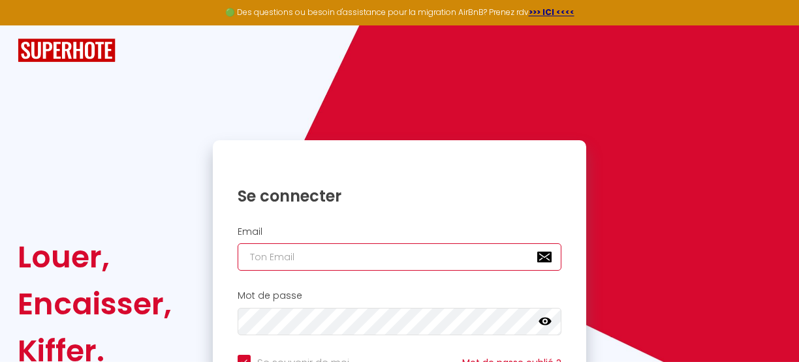
click at [312, 257] on input "email" at bounding box center [400, 256] width 324 height 27
type input "c"
checkbox input "true"
type input "co"
checkbox input "true"
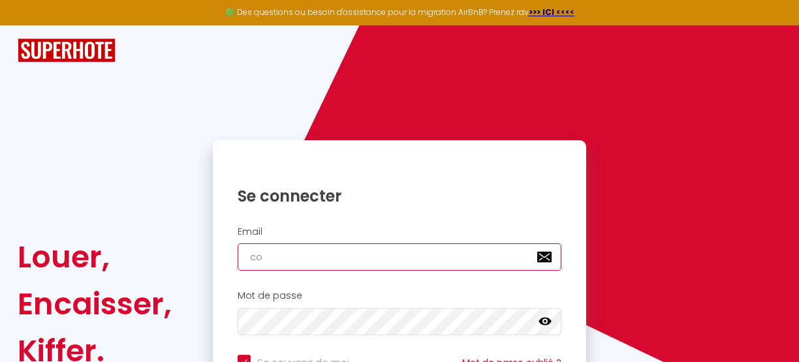
type input "con"
checkbox input "true"
type input "cont"
checkbox input "true"
type input "conta"
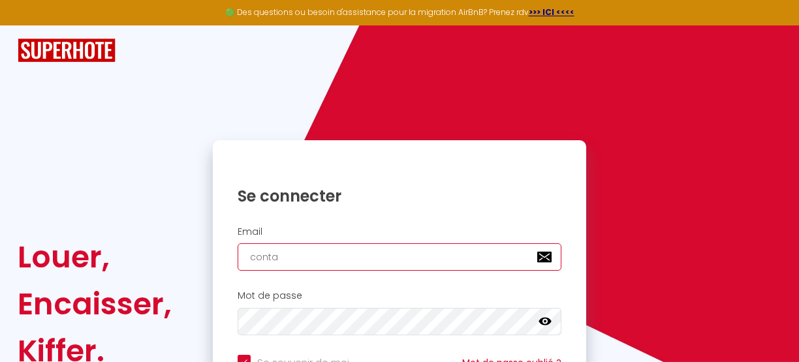
checkbox input "true"
type input "contac"
checkbox input "true"
type input "contact"
checkbox input "true"
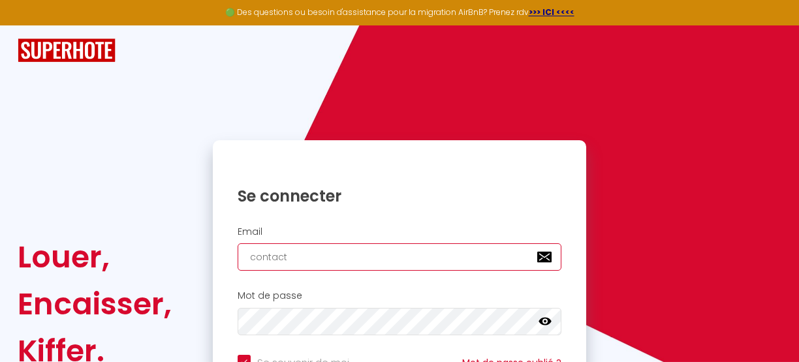
type input "contact@"
checkbox input "true"
type input "contact@s"
checkbox input "true"
type input "contact@so"
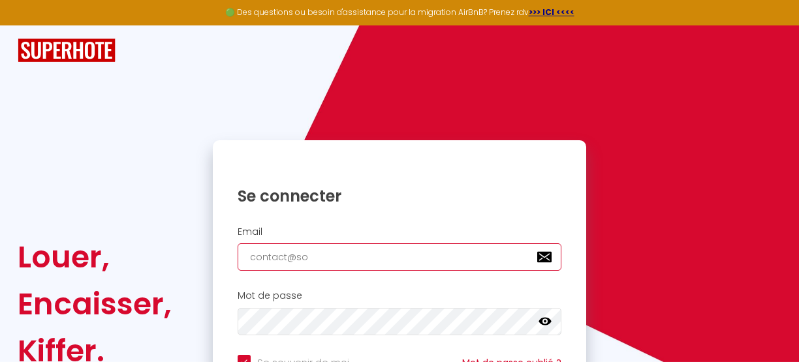
checkbox input "true"
type input "contact@soa"
checkbox input "true"
type input "contact@soap"
checkbox input "true"
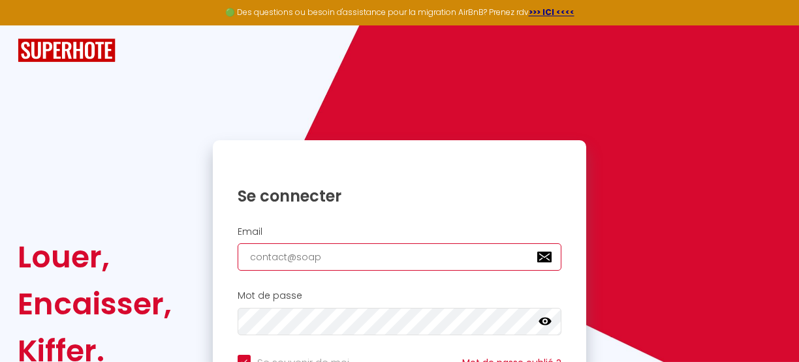
type input "contact@soapp"
checkbox input "true"
type input "contact@soappa"
checkbox input "true"
type input "contact@soappar"
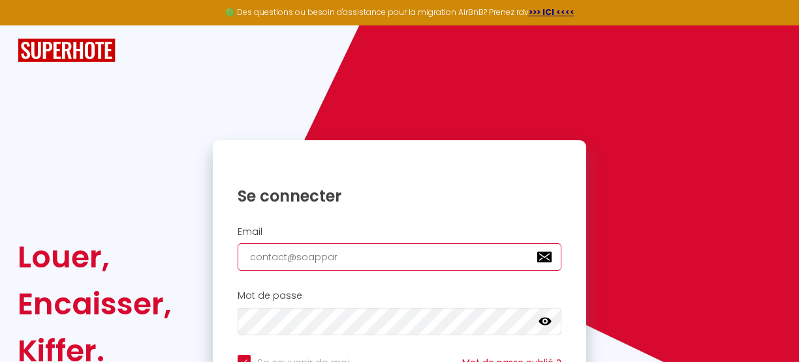
checkbox input "true"
type input "contact@soappart"
checkbox input "true"
type input "contact@soappart."
checkbox input "true"
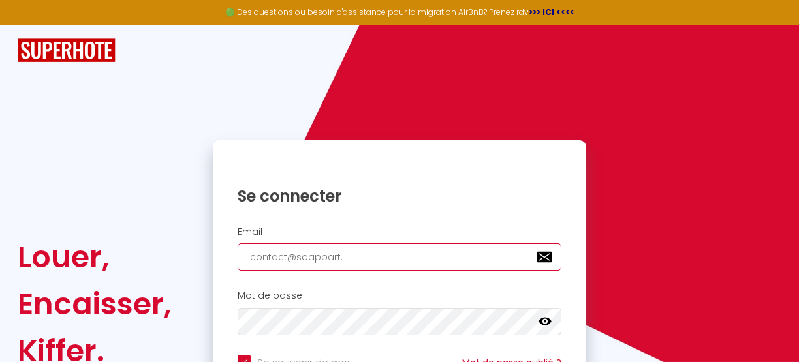
type input "contact@soappart.f"
checkbox input "true"
type input "[EMAIL_ADDRESS][DOMAIN_NAME]"
checkbox input "true"
type input "[EMAIL_ADDRESS][DOMAIN_NAME]"
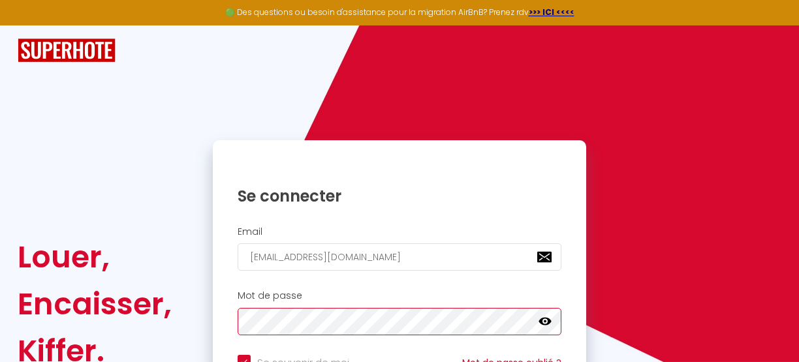
checkbox input "true"
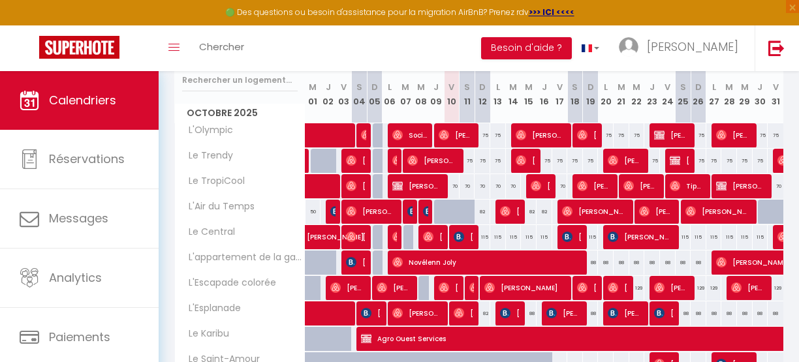
scroll to position [64, 0]
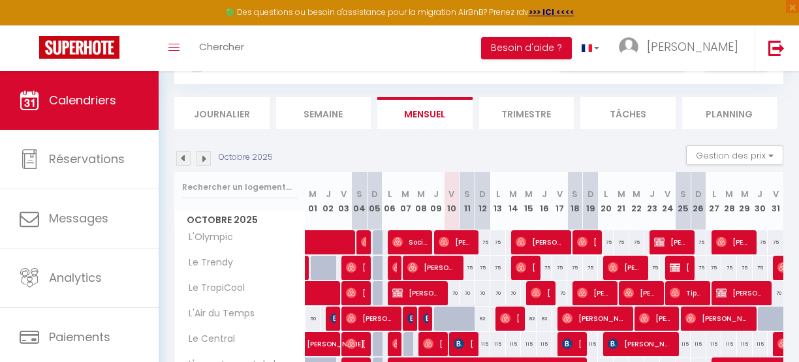
click at [201, 162] on img at bounding box center [203, 158] width 14 height 14
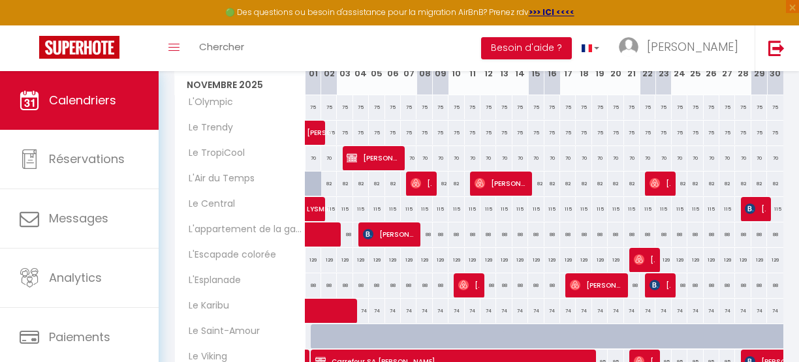
scroll to position [174, 0]
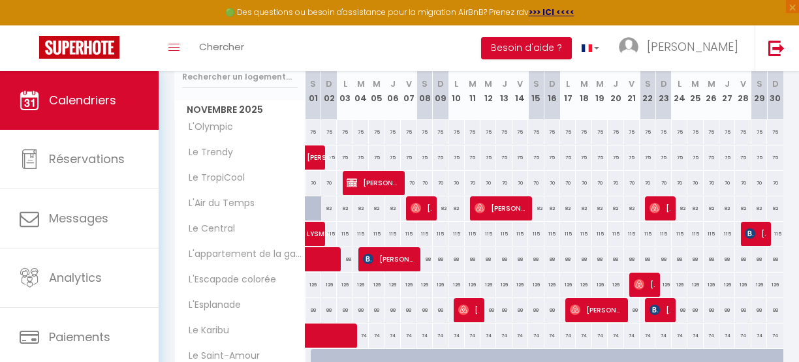
click at [627, 309] on div "88" at bounding box center [632, 310] width 16 height 24
type input "88"
select select "1"
type input "Ven 21 Novembre 2025"
type input "[PERSON_NAME] 22 Novembre 2025"
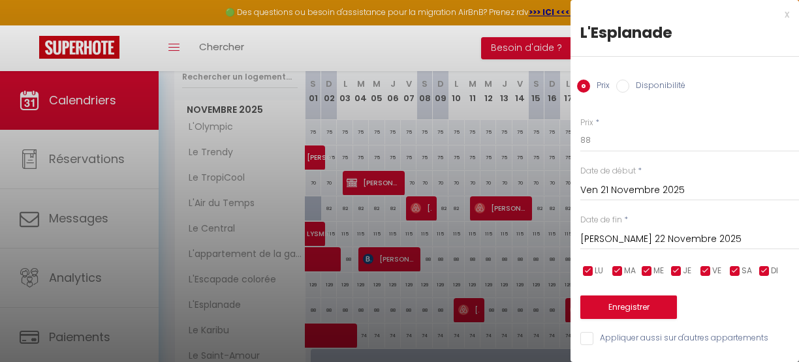
click at [625, 86] on input "Disponibilité" at bounding box center [622, 86] width 13 height 13
radio input "true"
radio input "false"
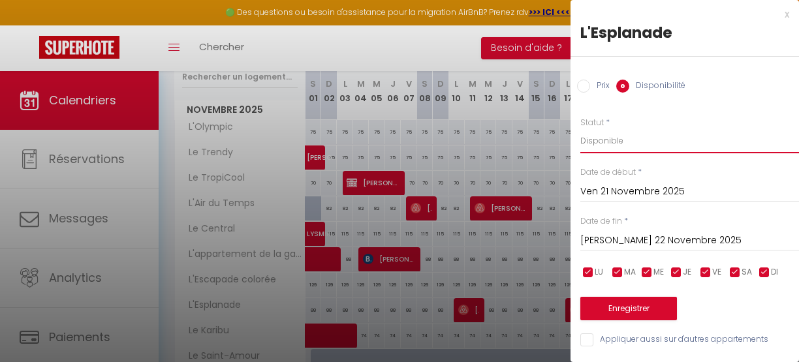
click at [608, 139] on select "Disponible Indisponible" at bounding box center [689, 141] width 219 height 25
click at [414, 42] on div at bounding box center [399, 181] width 799 height 362
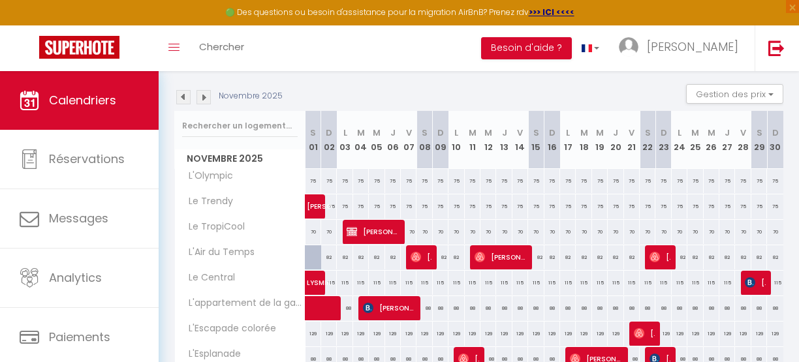
scroll to position [0, 0]
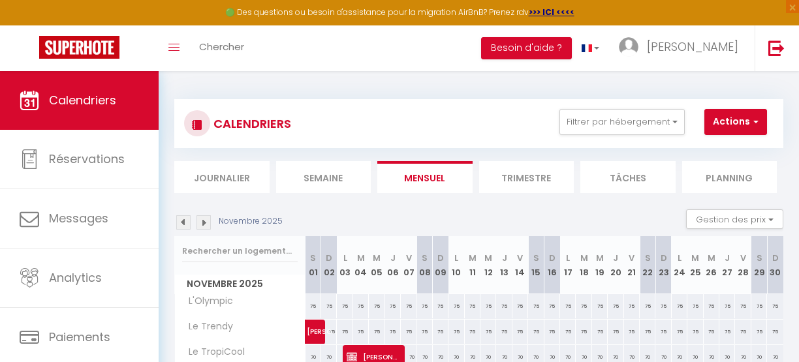
click at [185, 221] on img at bounding box center [183, 222] width 14 height 14
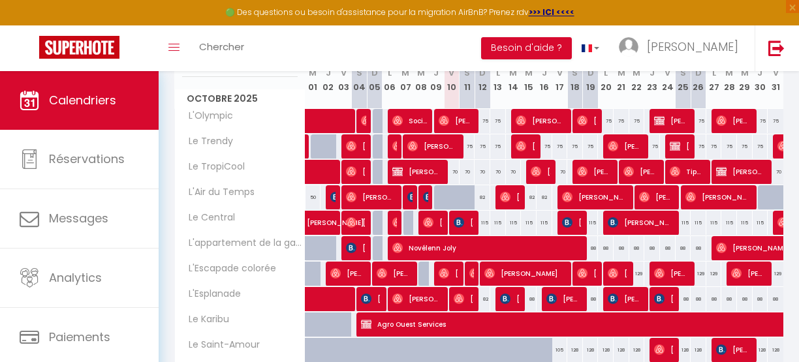
scroll to position [181, 0]
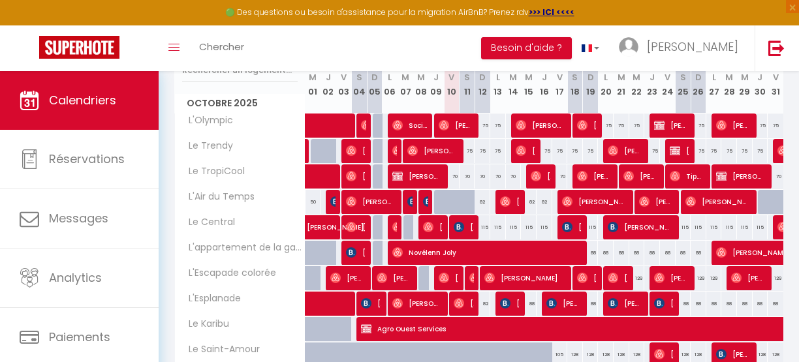
click at [475, 150] on div "75" at bounding box center [482, 151] width 16 height 24
select select "1"
type input "Dim 12 Octobre 2025"
type input "Lun 13 Octobre 2025"
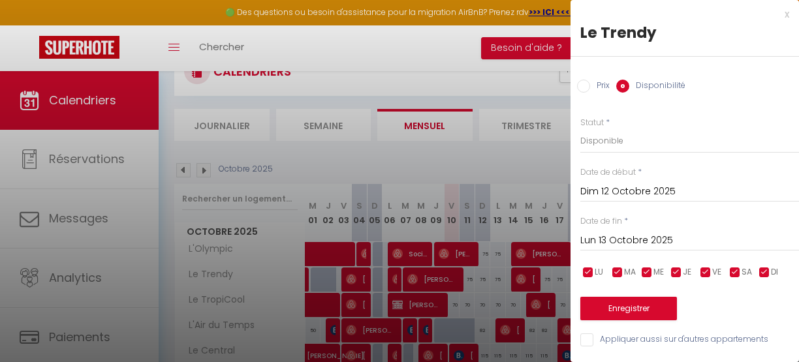
scroll to position [50, 0]
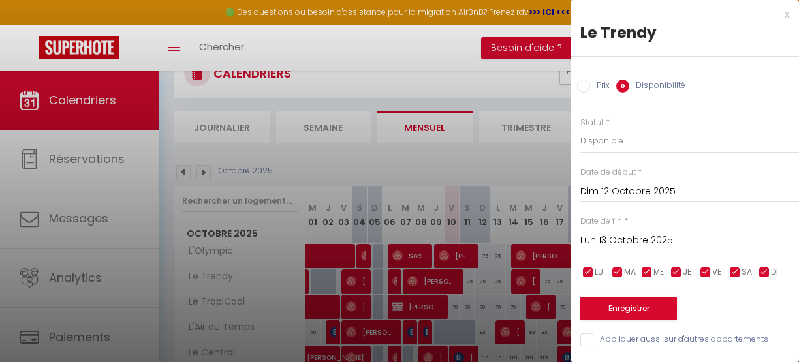
click at [589, 81] on input "Prix" at bounding box center [583, 86] width 13 height 13
radio input "true"
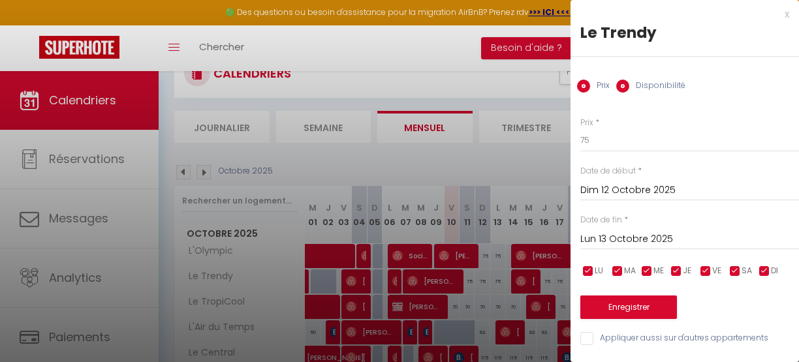
radio input "false"
click at [595, 142] on input "75" at bounding box center [689, 140] width 219 height 23
type input "35"
click at [608, 311] on button "Enregistrer" at bounding box center [628, 307] width 97 height 23
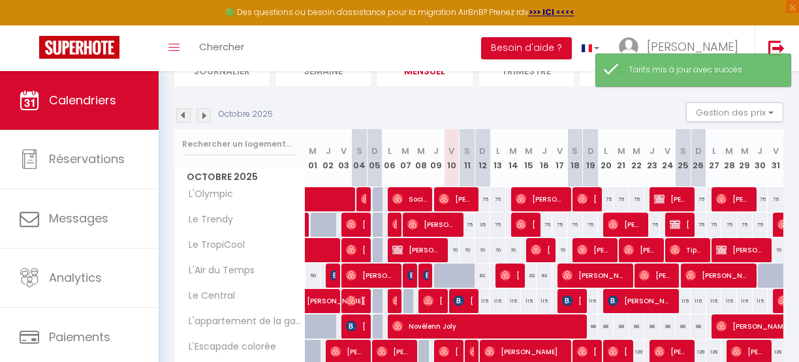
scroll to position [110, 0]
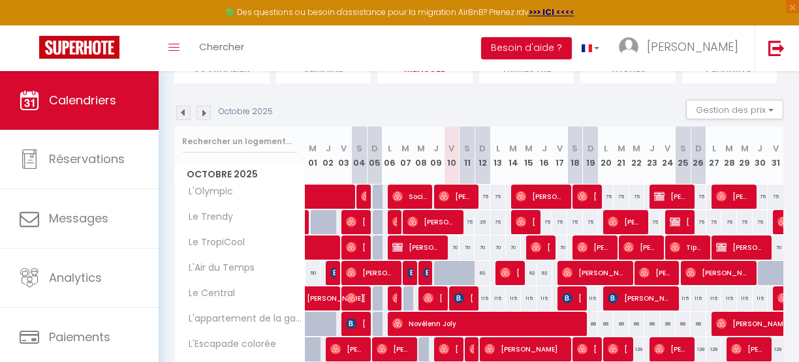
click at [509, 150] on abbr "M" at bounding box center [513, 148] width 8 height 12
click at [449, 244] on div "70" at bounding box center [452, 248] width 16 height 24
type input "70"
type input "Ven 10 Octobre 2025"
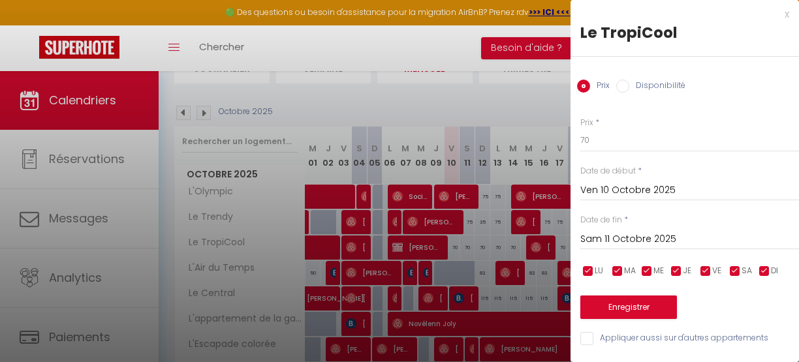
click at [616, 237] on input "Sam 11 Octobre 2025" at bounding box center [689, 239] width 219 height 17
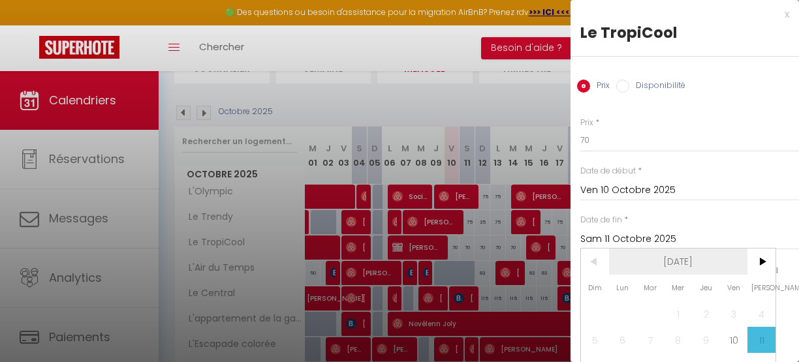
scroll to position [78, 0]
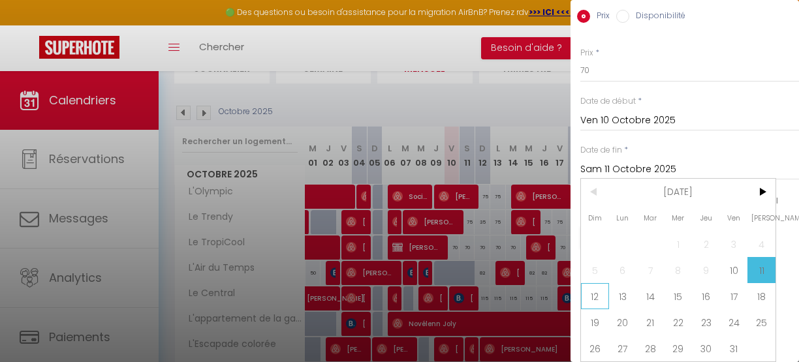
click at [598, 290] on span "12" at bounding box center [595, 296] width 28 height 26
type input "Dim 12 Octobre 2025"
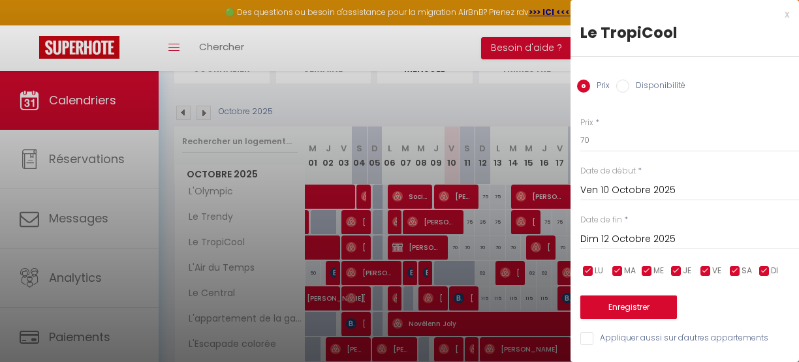
click at [777, 10] on div "x" at bounding box center [679, 15] width 219 height 16
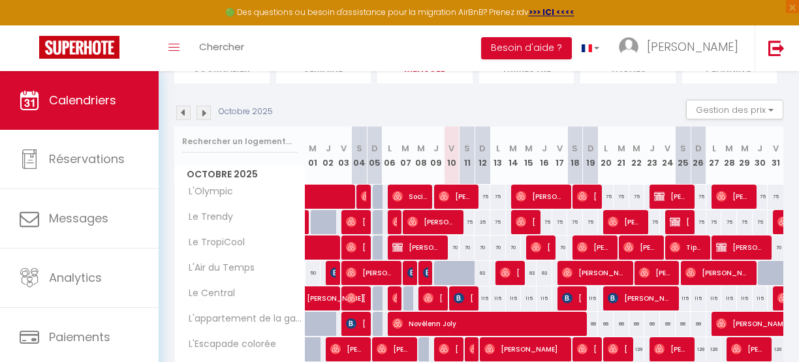
click at [480, 226] on div "35" at bounding box center [482, 222] width 16 height 24
type input "35"
type input "Dim 12 Octobre 2025"
type input "Lun 13 Octobre 2025"
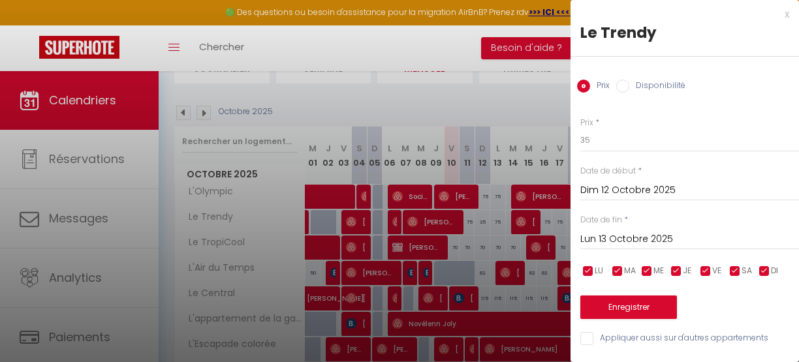
click at [525, 93] on div at bounding box center [399, 181] width 799 height 362
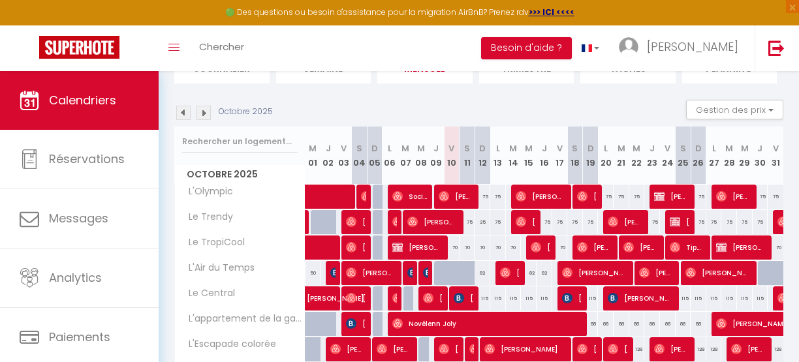
click at [480, 194] on div "75" at bounding box center [482, 197] width 16 height 24
type input "75"
type input "Dim 12 Octobre 2025"
type input "Lun 13 Octobre 2025"
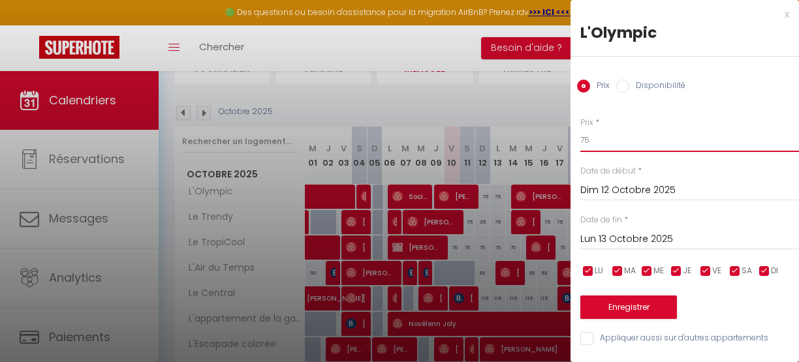
click at [594, 137] on input "75" at bounding box center [689, 140] width 219 height 23
type input "65"
click at [777, 9] on div "x" at bounding box center [679, 15] width 219 height 16
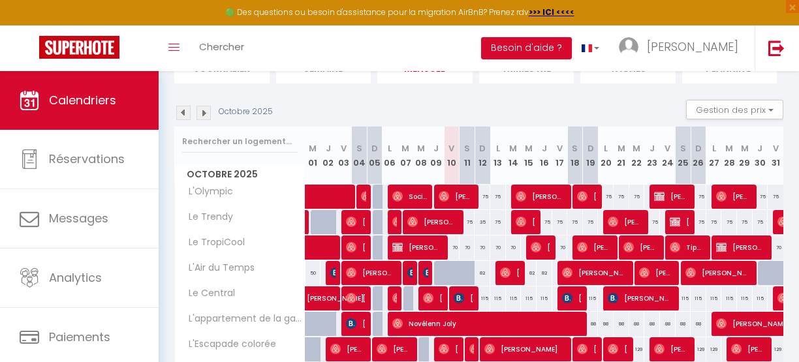
click at [480, 198] on div "75" at bounding box center [482, 197] width 16 height 24
type input "75"
type input "Dim 12 Octobre 2025"
type input "Lun 13 Octobre 2025"
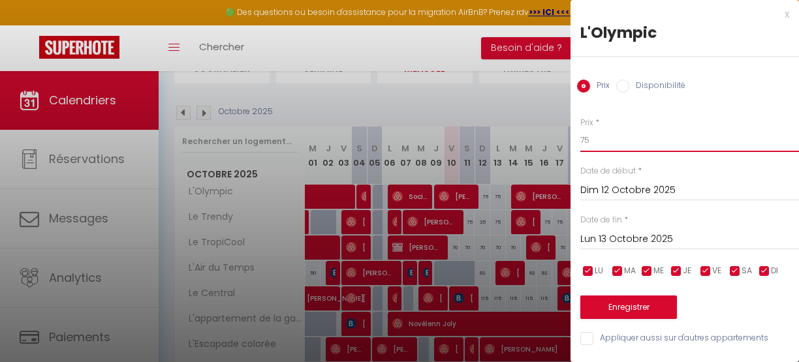
click at [598, 138] on input "75" at bounding box center [689, 140] width 219 height 23
type input "39"
click at [627, 299] on button "Enregistrer" at bounding box center [628, 307] width 97 height 23
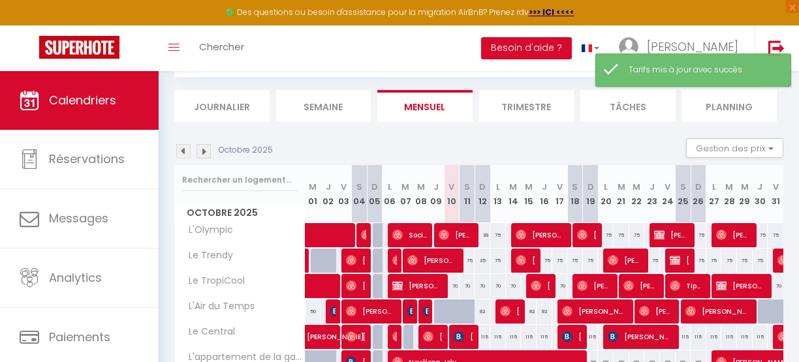
scroll to position [110, 0]
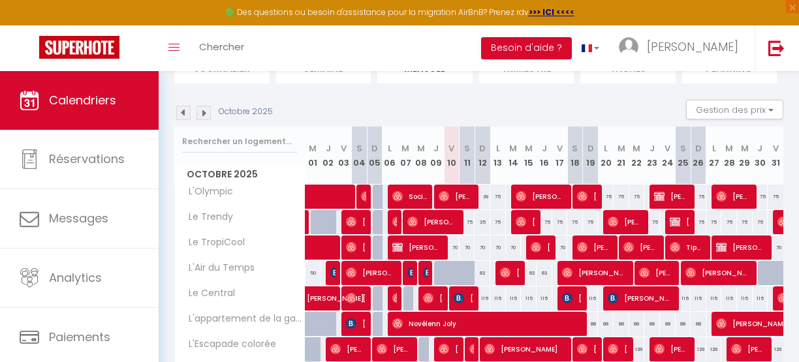
click at [452, 249] on div "70" at bounding box center [452, 248] width 16 height 24
type input "70"
type input "Ven 10 Octobre 2025"
type input "Sam 11 Octobre 2025"
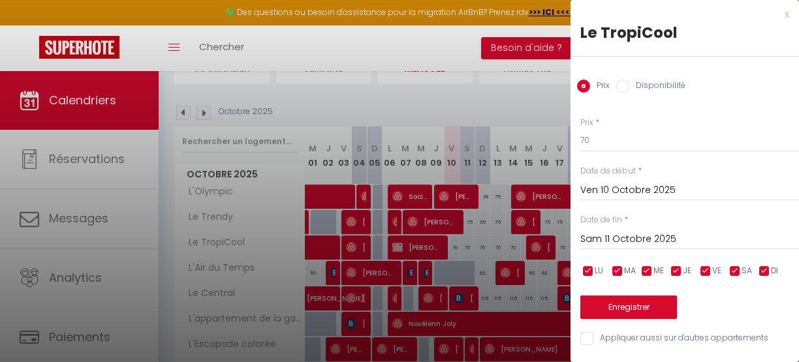
click at [496, 150] on div at bounding box center [399, 181] width 799 height 362
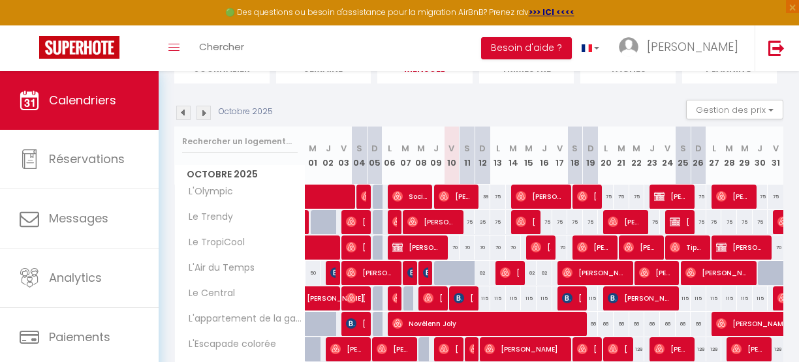
click at [451, 249] on div "70" at bounding box center [452, 248] width 16 height 24
type input "70"
type input "Ven 10 Octobre 2025"
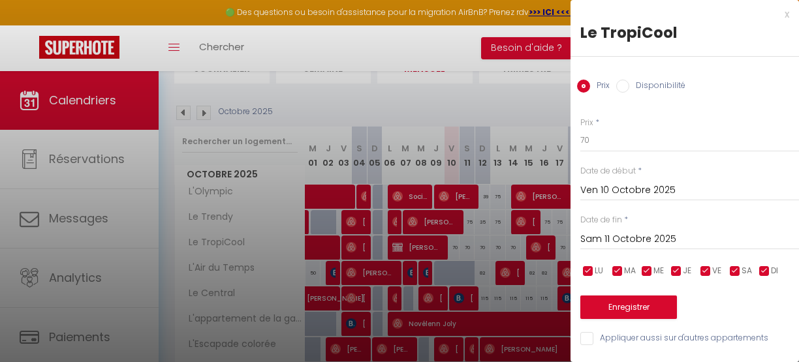
click at [612, 239] on input "Sam 11 Octobre 2025" at bounding box center [689, 239] width 219 height 17
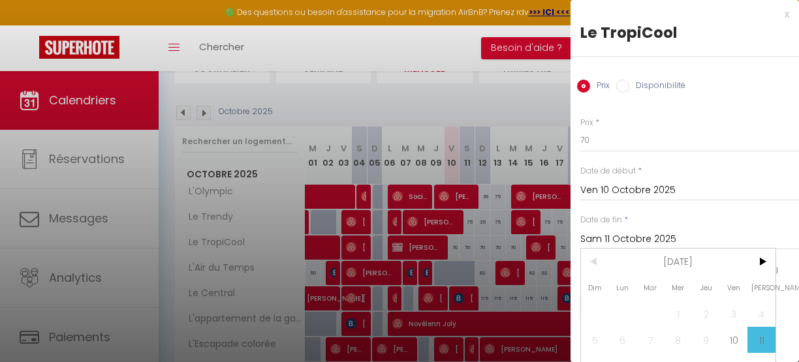
scroll to position [78, 0]
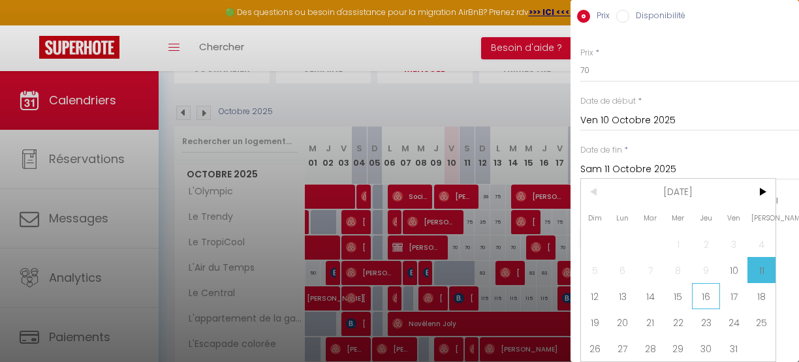
click at [705, 287] on span "16" at bounding box center [706, 296] width 28 height 26
type input "Jeu 16 Octobre 2025"
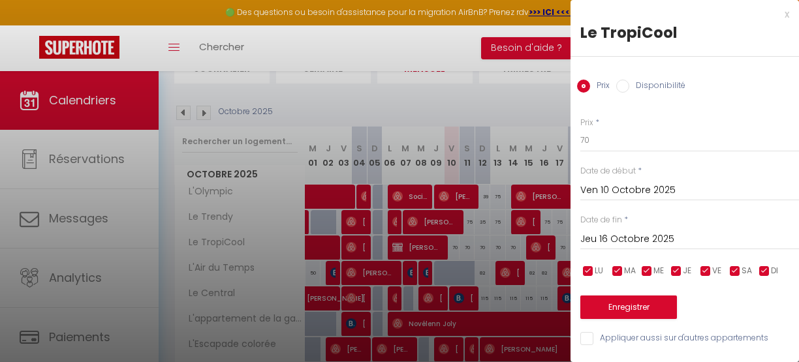
scroll to position [7, 0]
click at [601, 133] on input "70" at bounding box center [689, 140] width 219 height 23
type input "65"
click at [612, 298] on button "Enregistrer" at bounding box center [628, 307] width 97 height 23
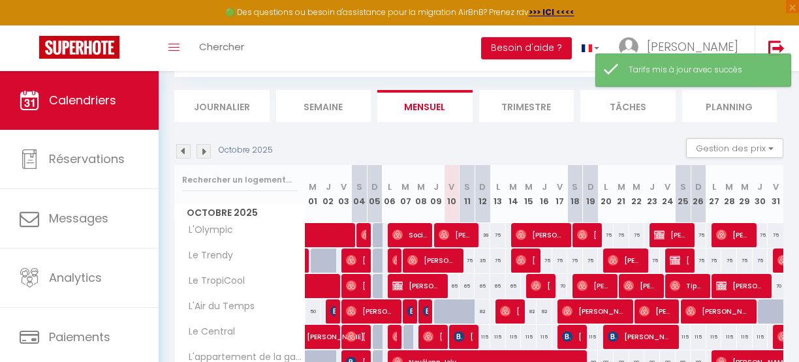
scroll to position [110, 0]
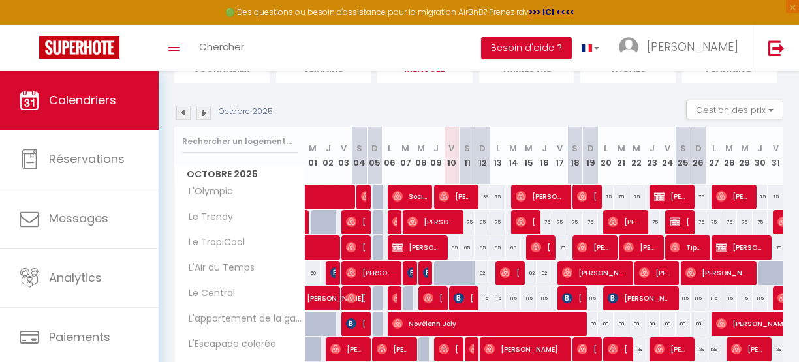
click at [467, 225] on div "75" at bounding box center [467, 222] width 16 height 24
type input "75"
type input "Sam 11 Octobre 2025"
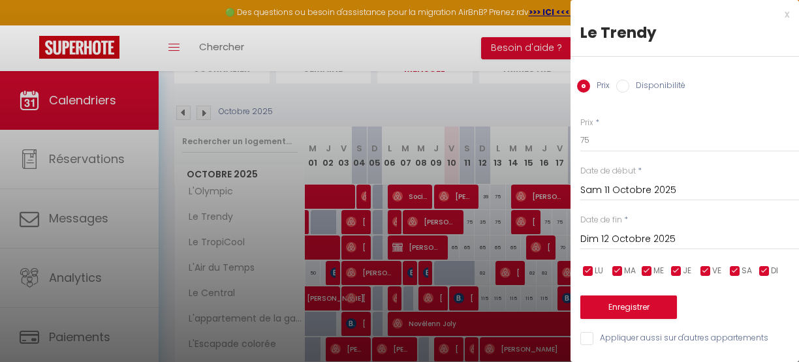
click at [609, 238] on input "Dim 12 Octobre 2025" at bounding box center [689, 239] width 219 height 17
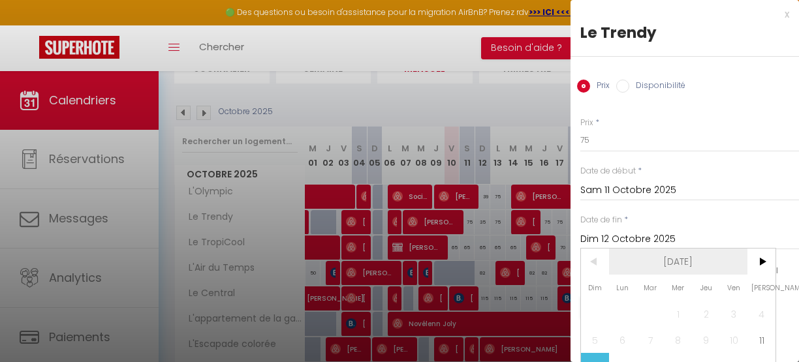
scroll to position [78, 0]
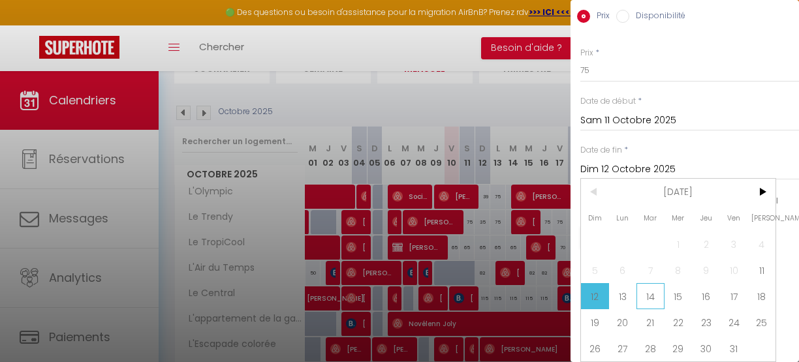
click at [646, 285] on span "14" at bounding box center [650, 296] width 28 height 26
type input "[DATE] Octobre 2025"
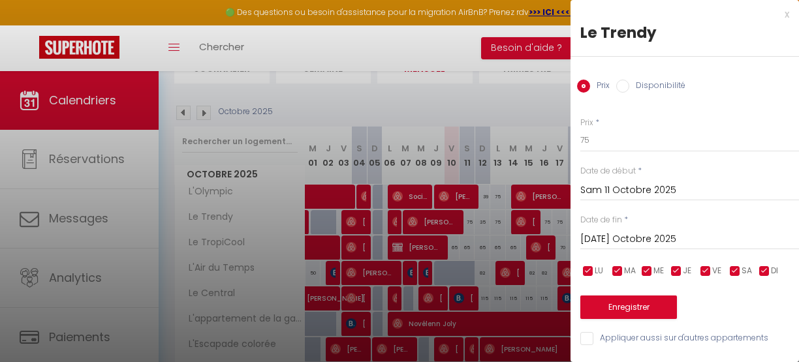
scroll to position [7, 0]
click at [597, 132] on input "75" at bounding box center [689, 140] width 219 height 23
type input "65"
click at [613, 299] on button "Enregistrer" at bounding box center [628, 307] width 97 height 23
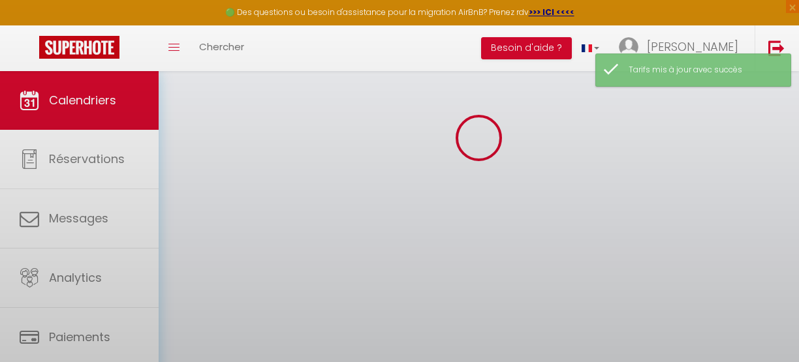
scroll to position [110, 0]
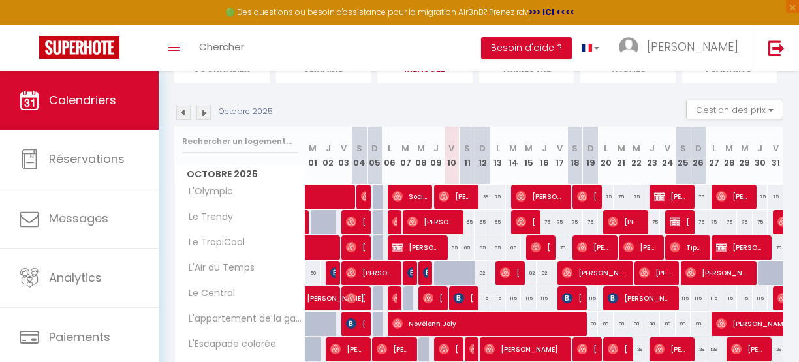
click at [479, 272] on div "82" at bounding box center [482, 273] width 16 height 24
type input "82"
type input "Dim 12 Octobre 2025"
type input "Lun 13 Octobre 2025"
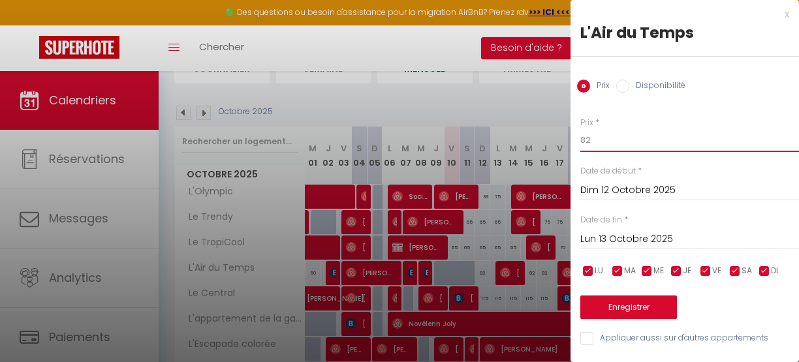
click at [602, 142] on input "82" at bounding box center [689, 140] width 219 height 23
type input "49"
click at [615, 304] on button "Enregistrer" at bounding box center [628, 307] width 97 height 23
